Goal: Check status: Check status

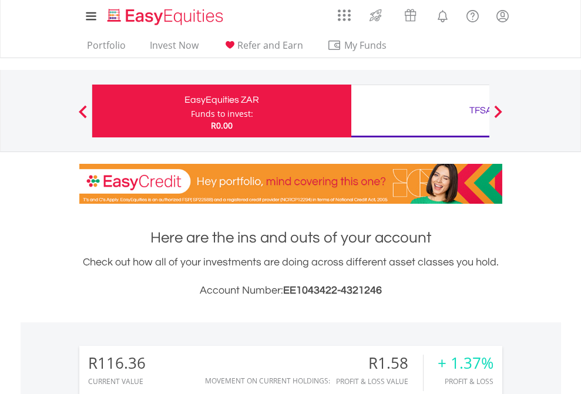
scroll to position [113, 184]
click at [191, 111] on div "Funds to invest:" at bounding box center [222, 114] width 62 height 12
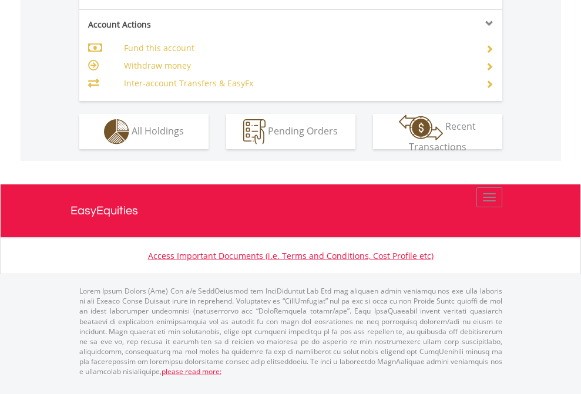
scroll to position [1025, 0]
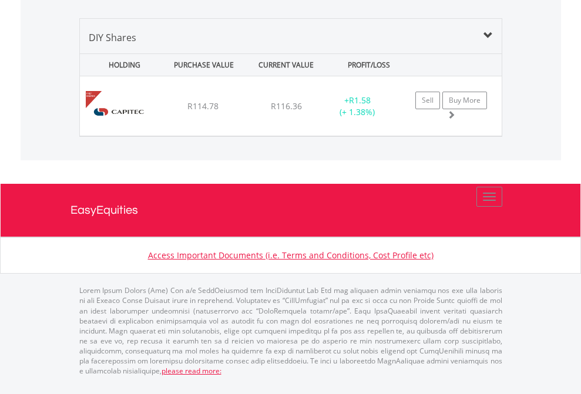
scroll to position [113, 184]
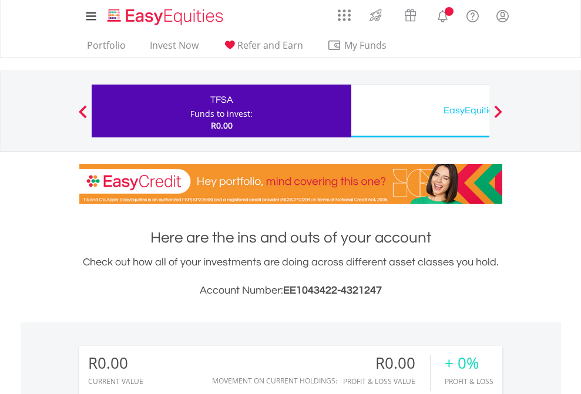
scroll to position [873, 0]
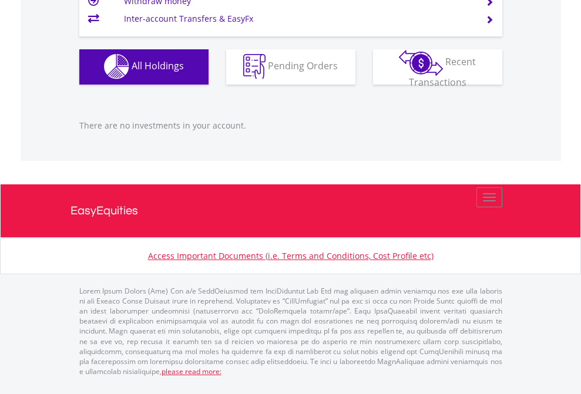
scroll to position [1163, 0]
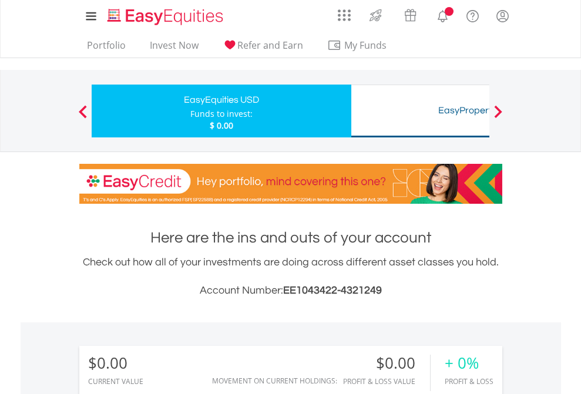
scroll to position [113, 184]
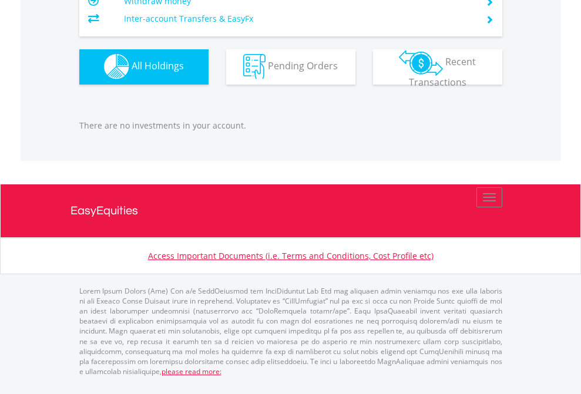
scroll to position [1163, 0]
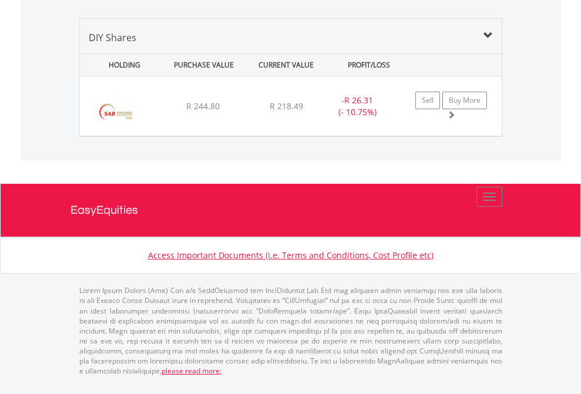
scroll to position [113, 184]
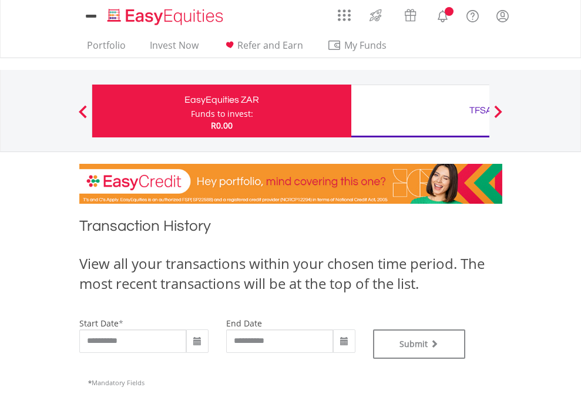
type input "**********"
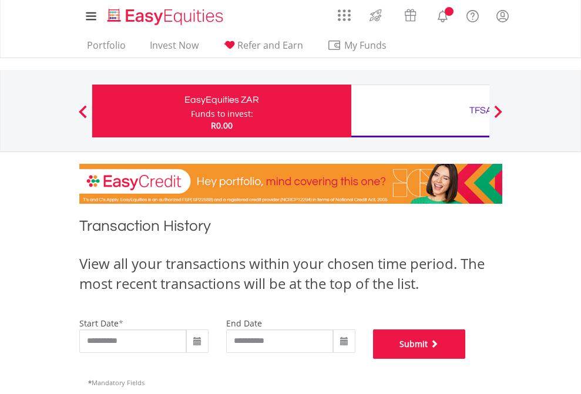
click at [466, 359] on button "Submit" at bounding box center [419, 344] width 93 height 29
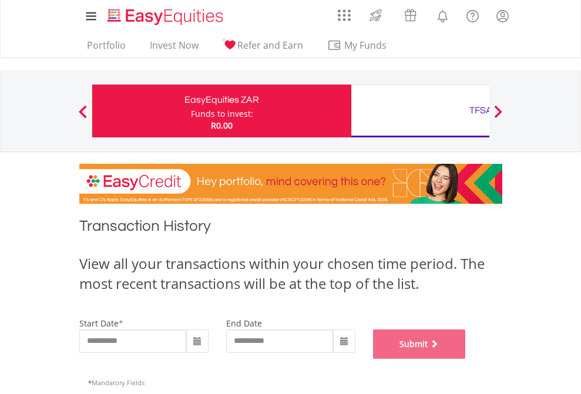
scroll to position [477, 0]
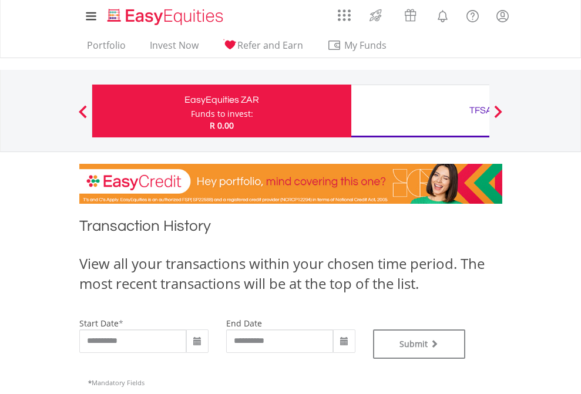
click at [420, 111] on div "TFSA" at bounding box center [480, 110] width 245 height 16
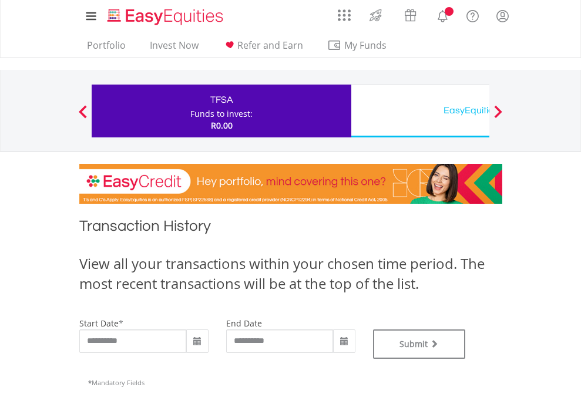
type input "**********"
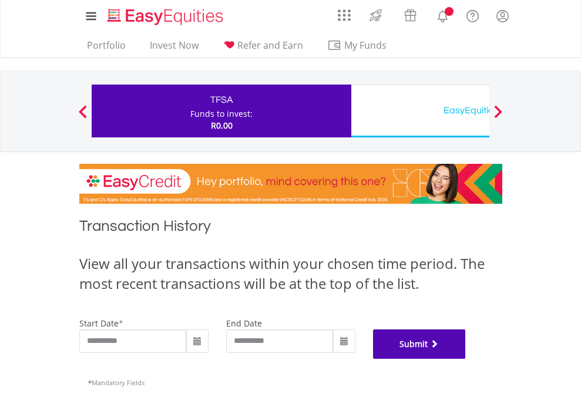
click at [466, 359] on button "Submit" at bounding box center [419, 344] width 93 height 29
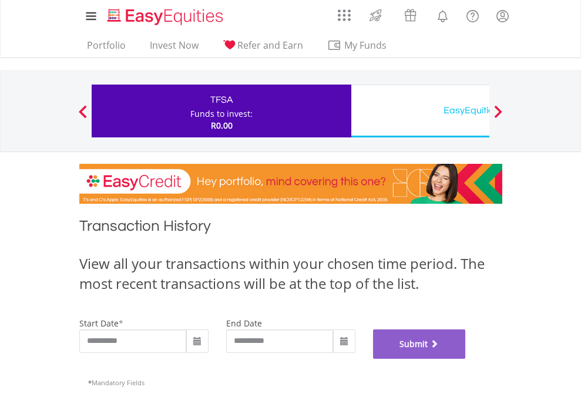
scroll to position [477, 0]
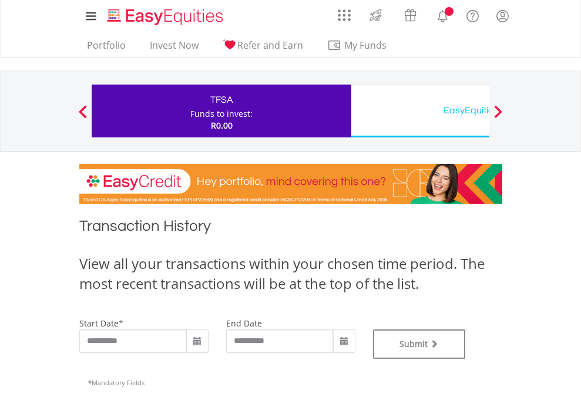
click at [420, 111] on div "EasyEquities USD" at bounding box center [480, 110] width 245 height 16
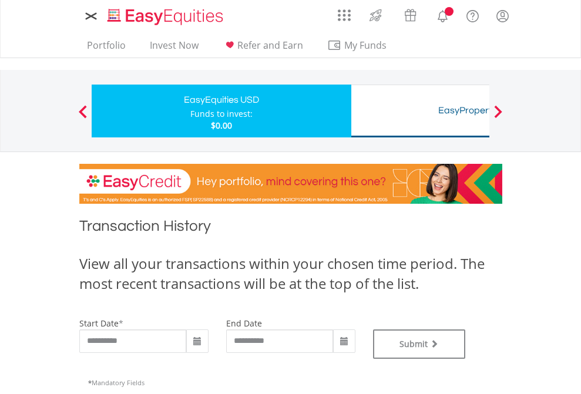
type input "**********"
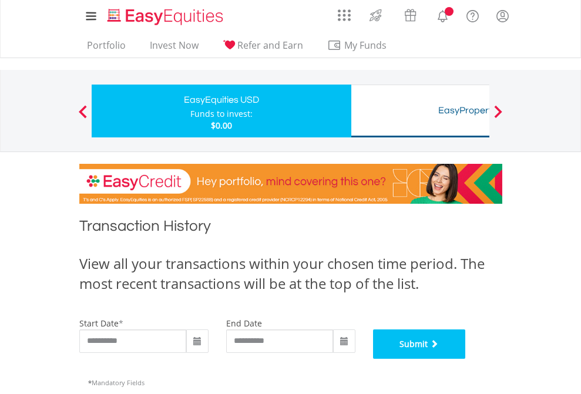
click at [466, 359] on button "Submit" at bounding box center [419, 344] width 93 height 29
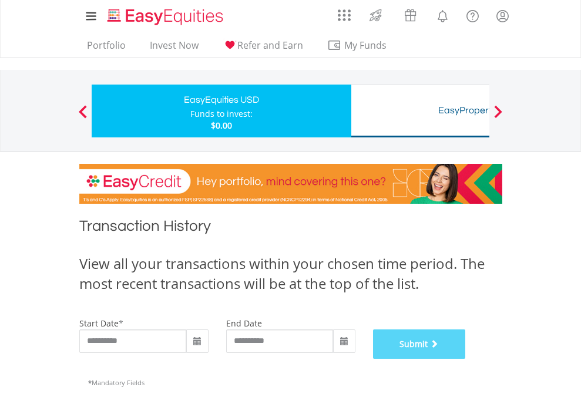
scroll to position [477, 0]
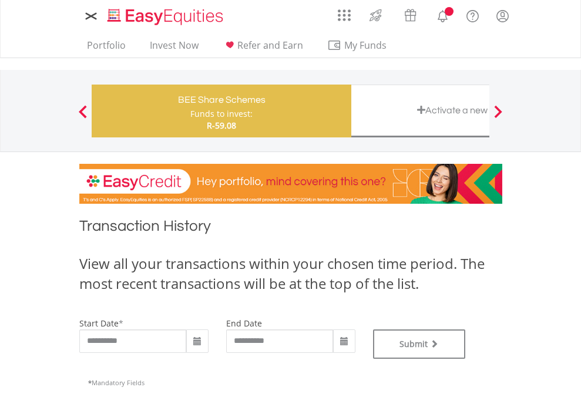
type input "**********"
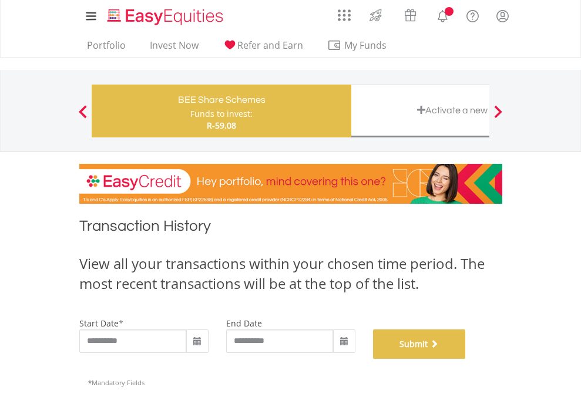
click at [466, 359] on button "Submit" at bounding box center [419, 344] width 93 height 29
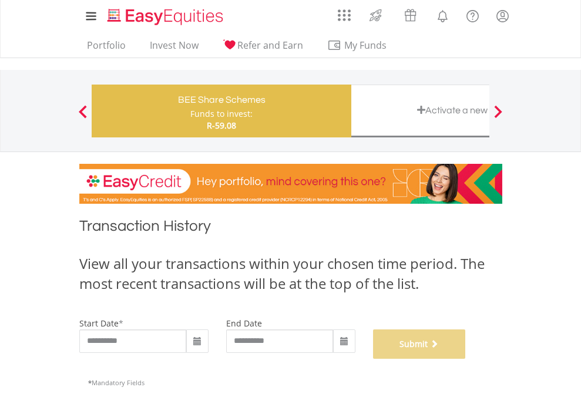
scroll to position [477, 0]
